Goal: Task Accomplishment & Management: Manage account settings

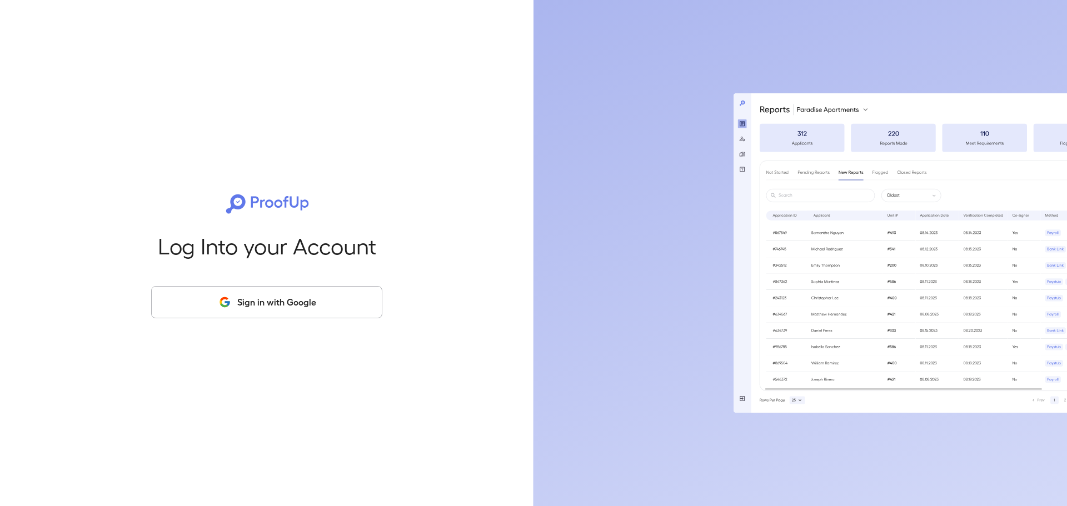
click at [271, 305] on button "Sign in with Google" at bounding box center [266, 302] width 231 height 32
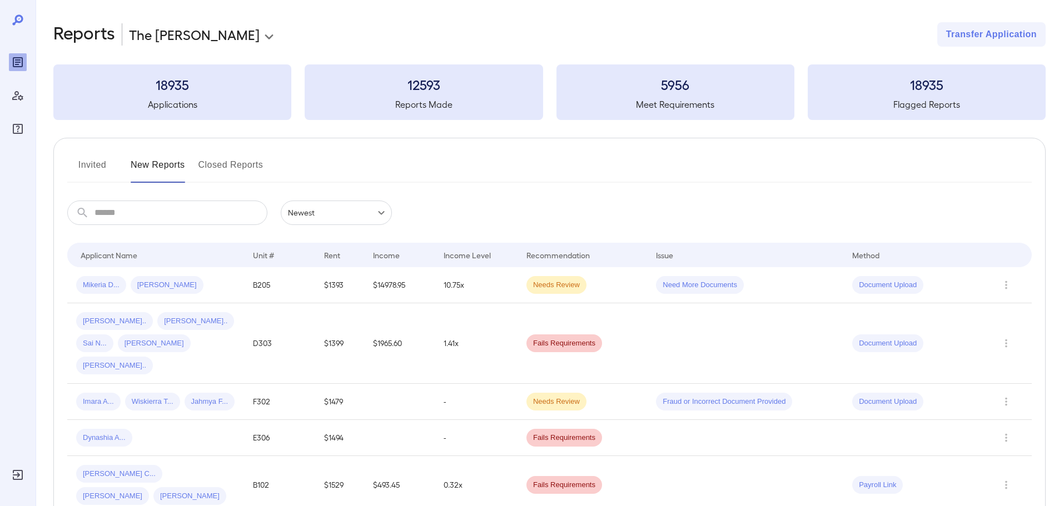
click at [82, 169] on button "Invited" at bounding box center [92, 169] width 50 height 27
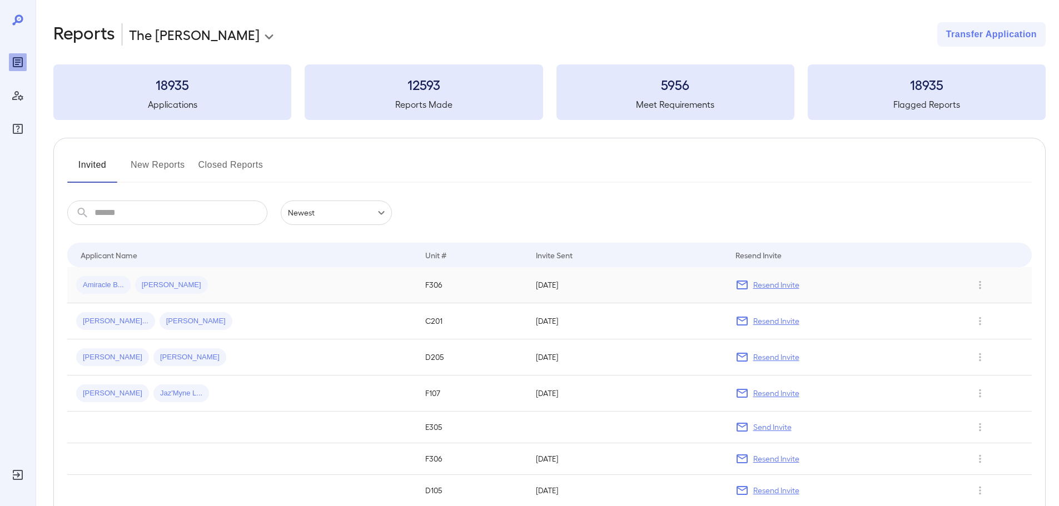
click at [185, 283] on span "[PERSON_NAME]" at bounding box center [171, 285] width 73 height 11
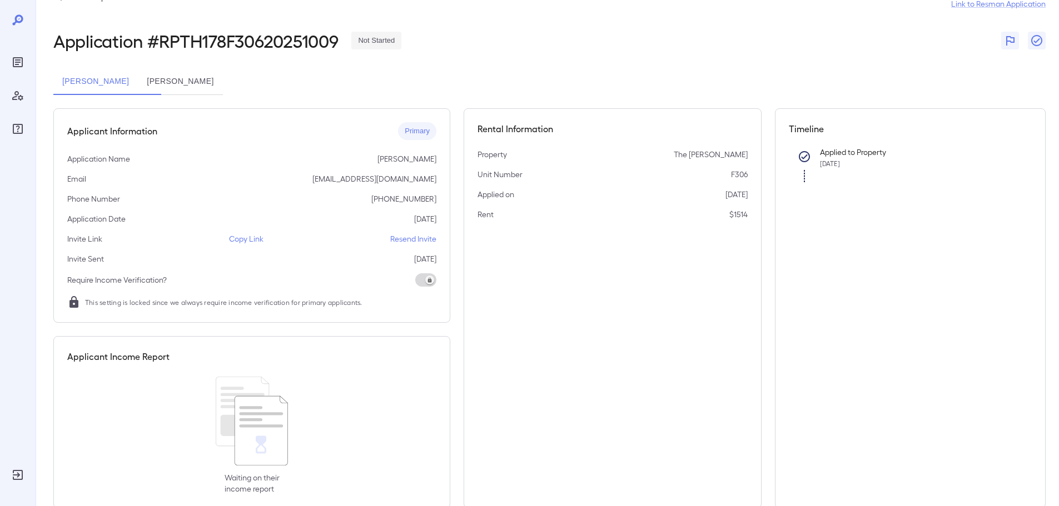
scroll to position [56, 0]
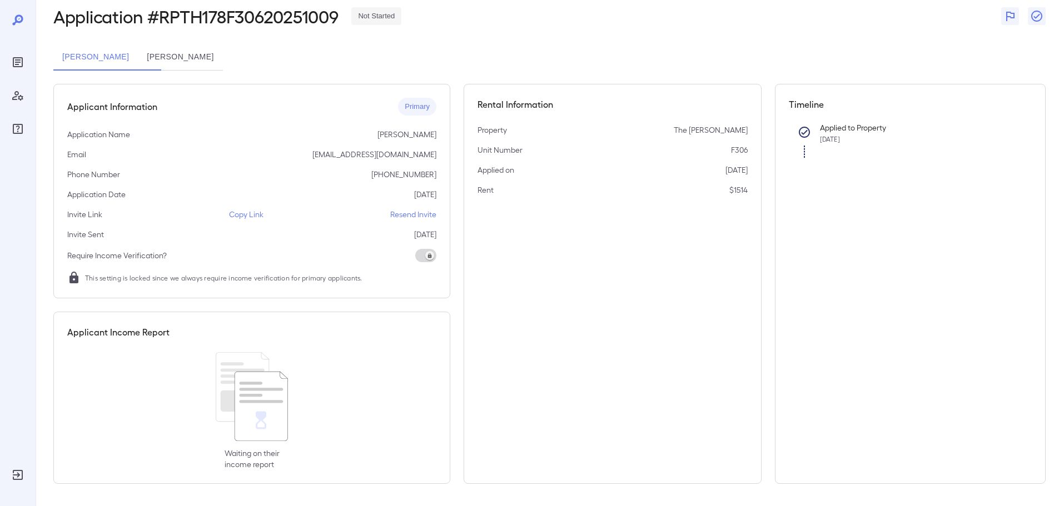
click at [222, 54] on button "[PERSON_NAME]" at bounding box center [180, 57] width 84 height 27
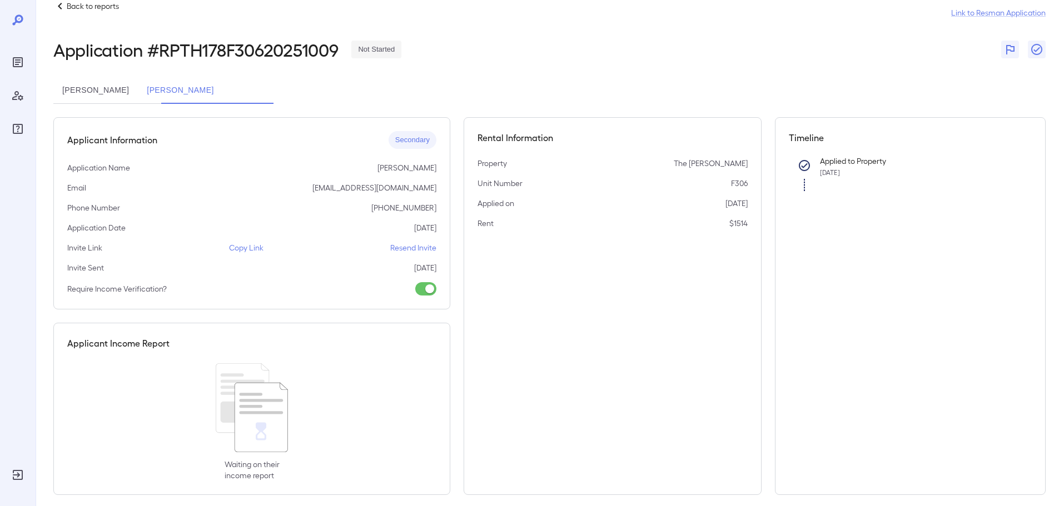
scroll to position [34, 0]
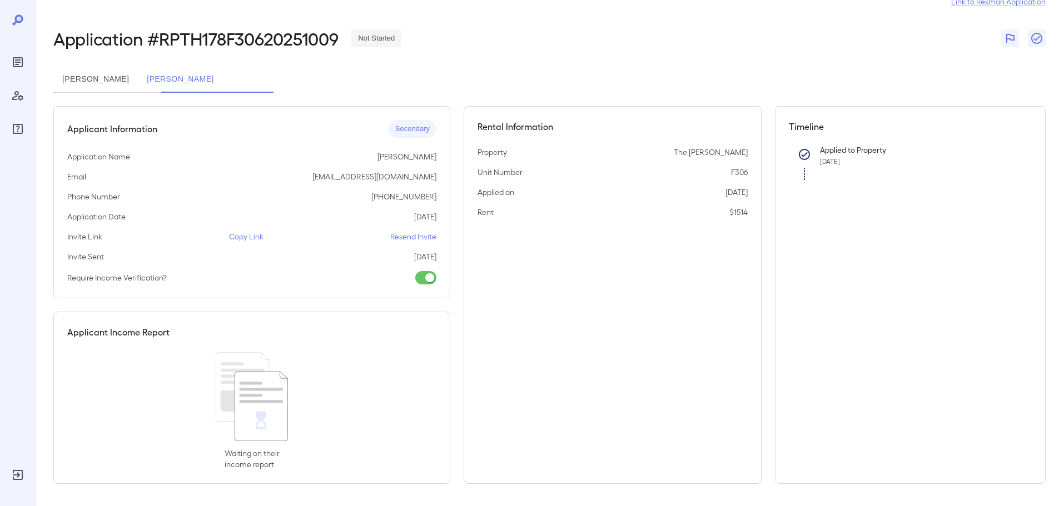
click at [136, 74] on button "[PERSON_NAME]" at bounding box center [95, 79] width 84 height 27
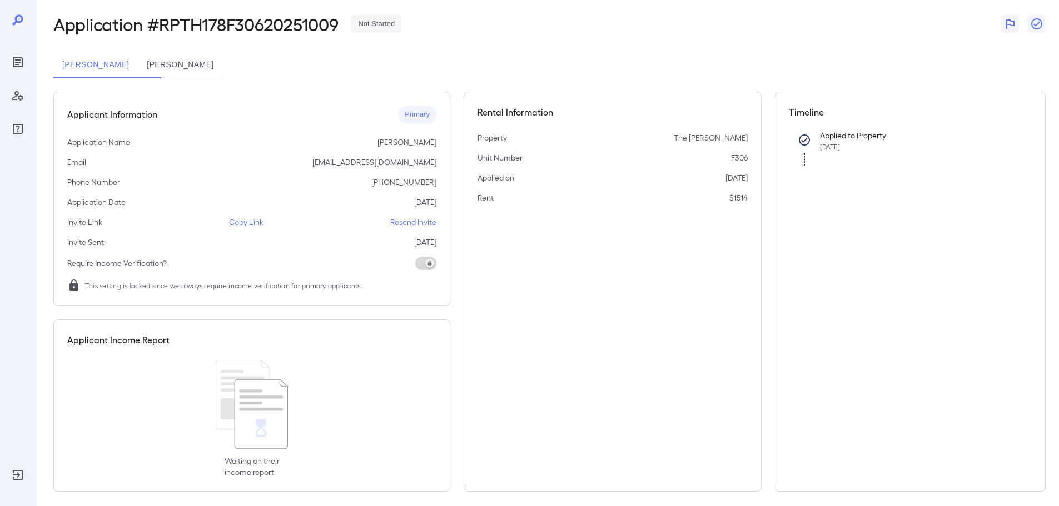
scroll to position [56, 0]
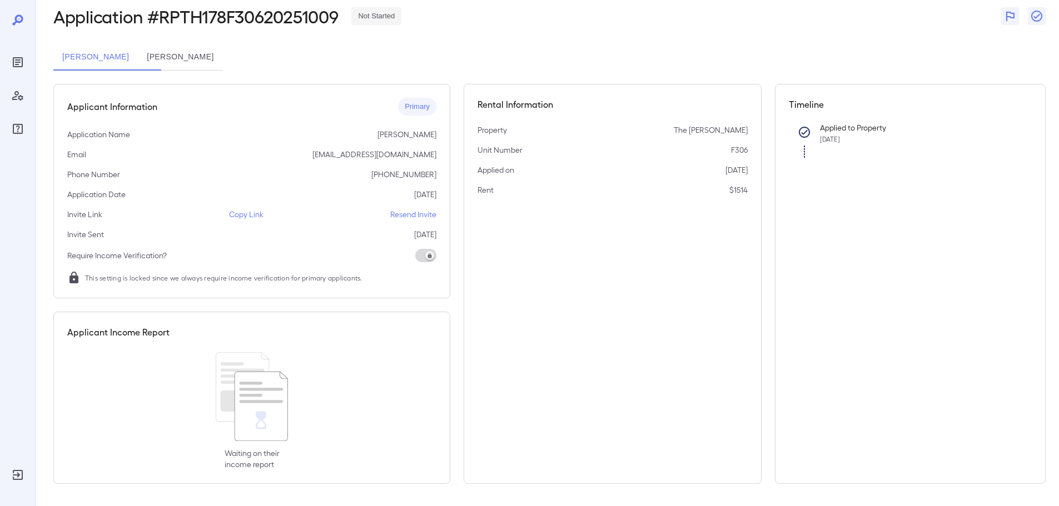
click at [407, 210] on p "Resend Invite" at bounding box center [413, 214] width 46 height 11
click at [198, 52] on button "[PERSON_NAME]" at bounding box center [180, 57] width 84 height 27
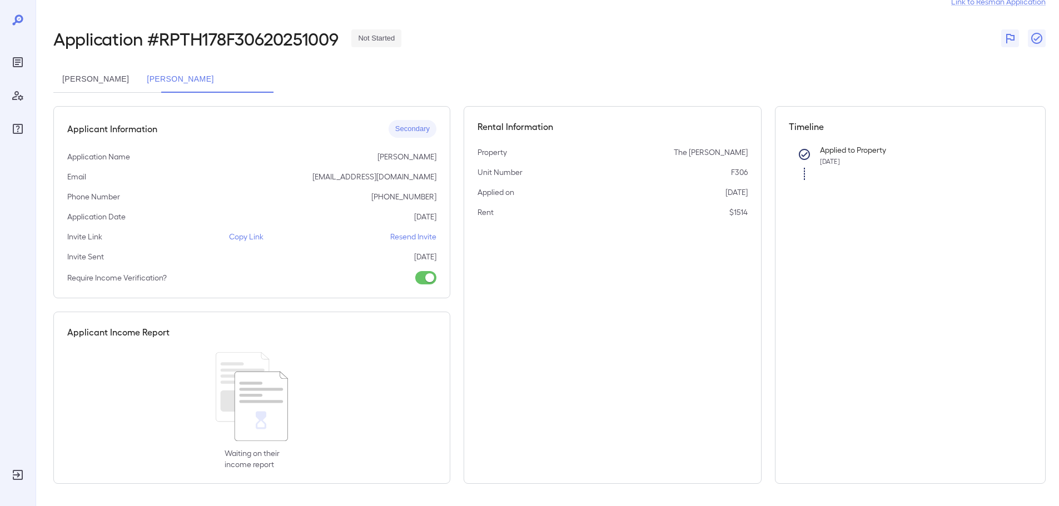
scroll to position [34, 0]
click at [412, 234] on p "Resend Invite" at bounding box center [413, 236] width 46 height 11
